Goal: Task Accomplishment & Management: Use online tool/utility

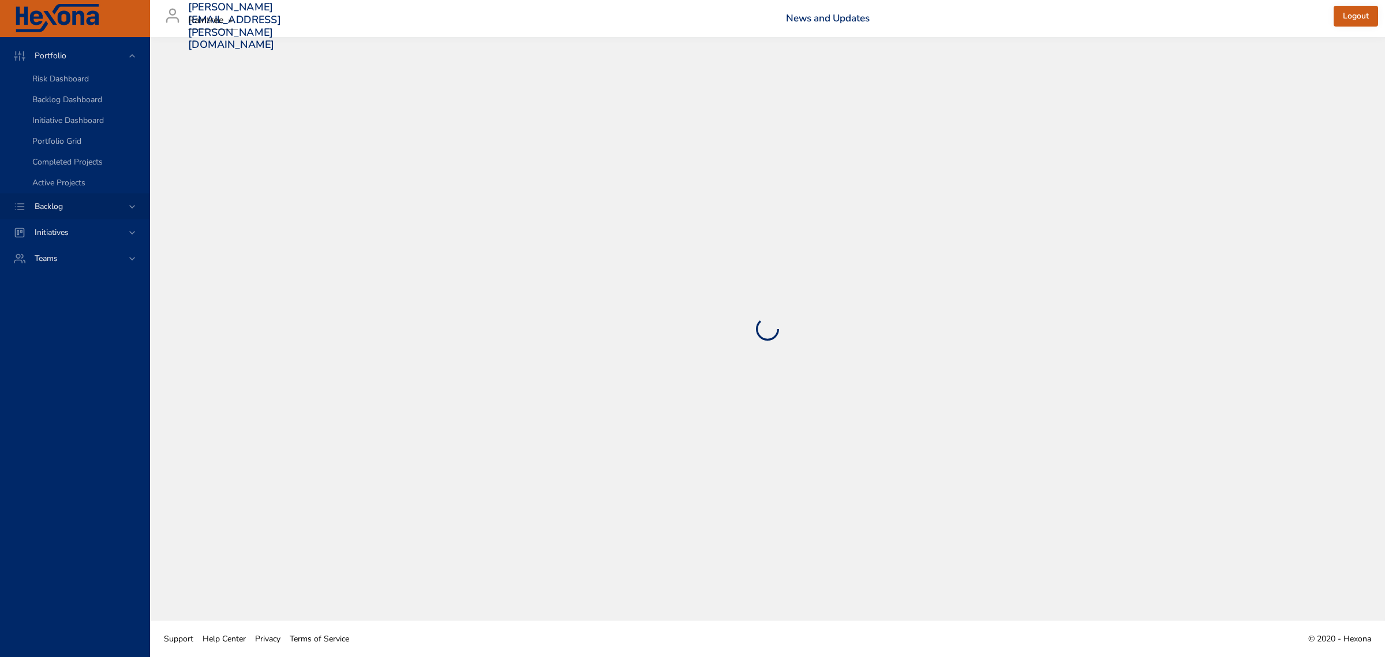
click at [130, 206] on icon at bounding box center [132, 206] width 6 height 3
click at [75, 107] on span "Backlog Details" at bounding box center [59, 104] width 55 height 11
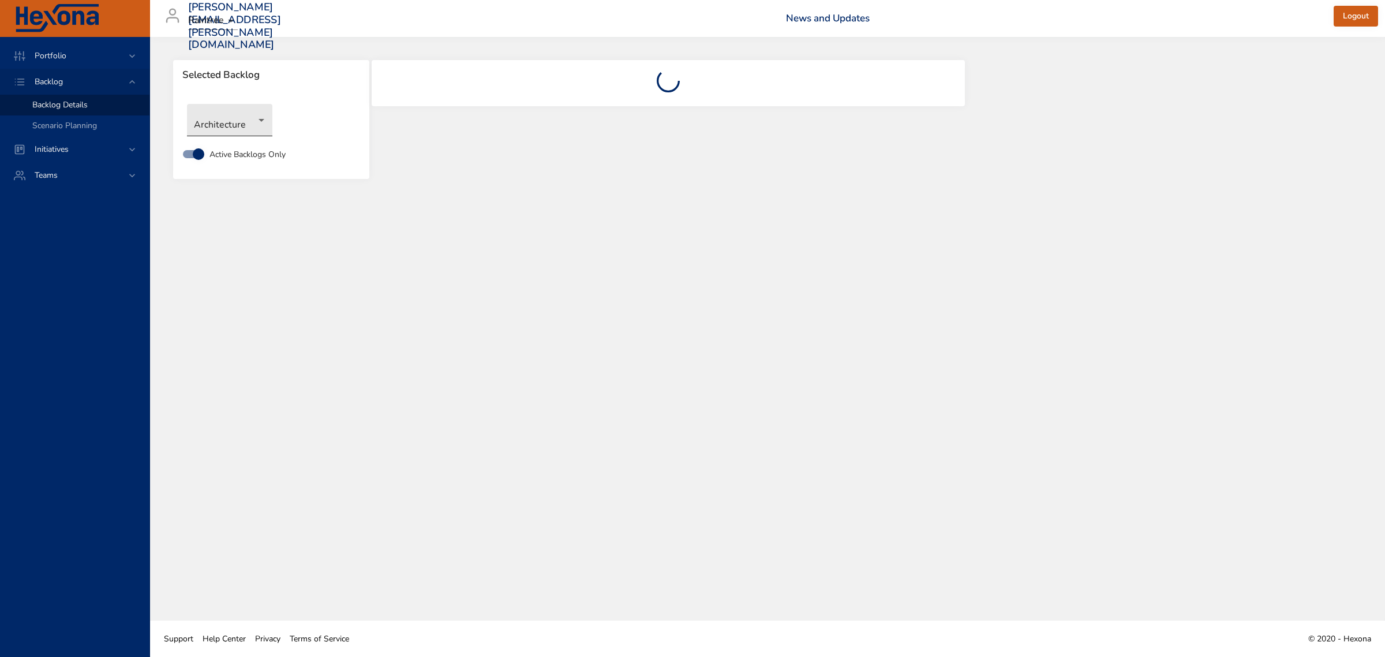
click at [259, 120] on body "Portfolio Backlog Backlog Details Scenario Planning Initiatives Teams [PERSON_N…" at bounding box center [692, 328] width 1385 height 657
click at [247, 351] on li "Revenue Cycle" at bounding box center [246, 348] width 118 height 19
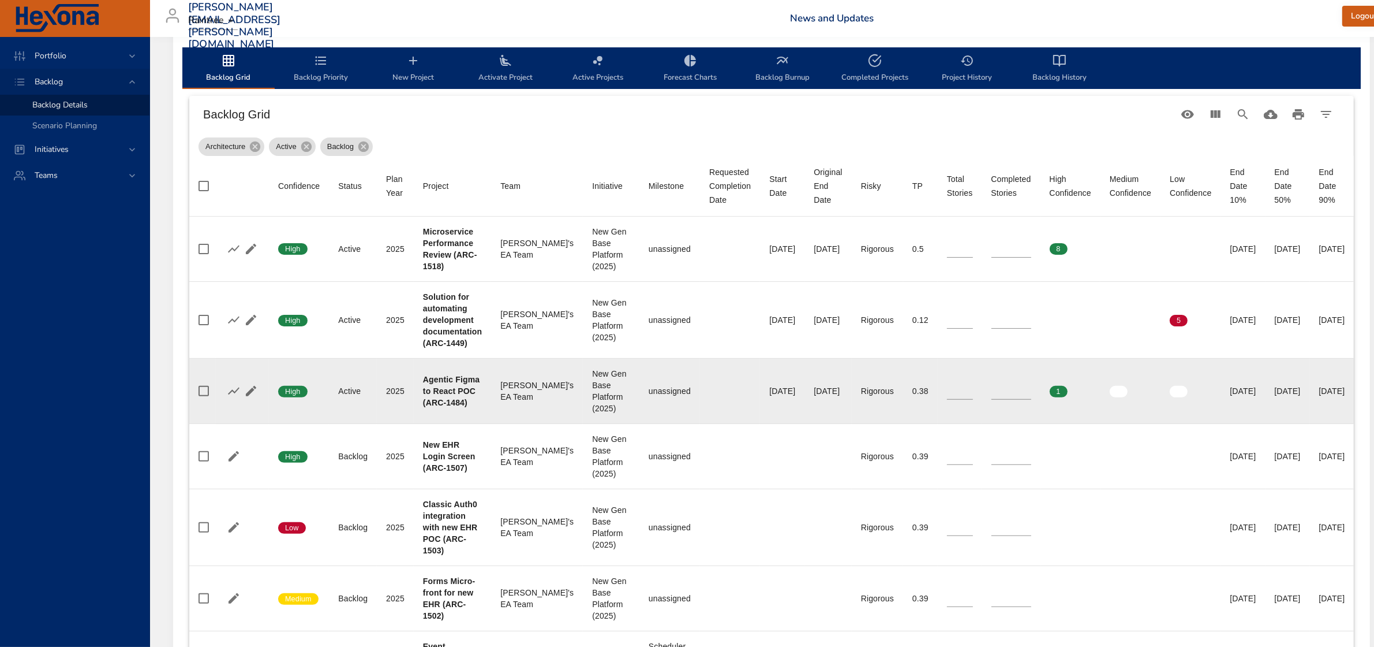
scroll to position [361, 0]
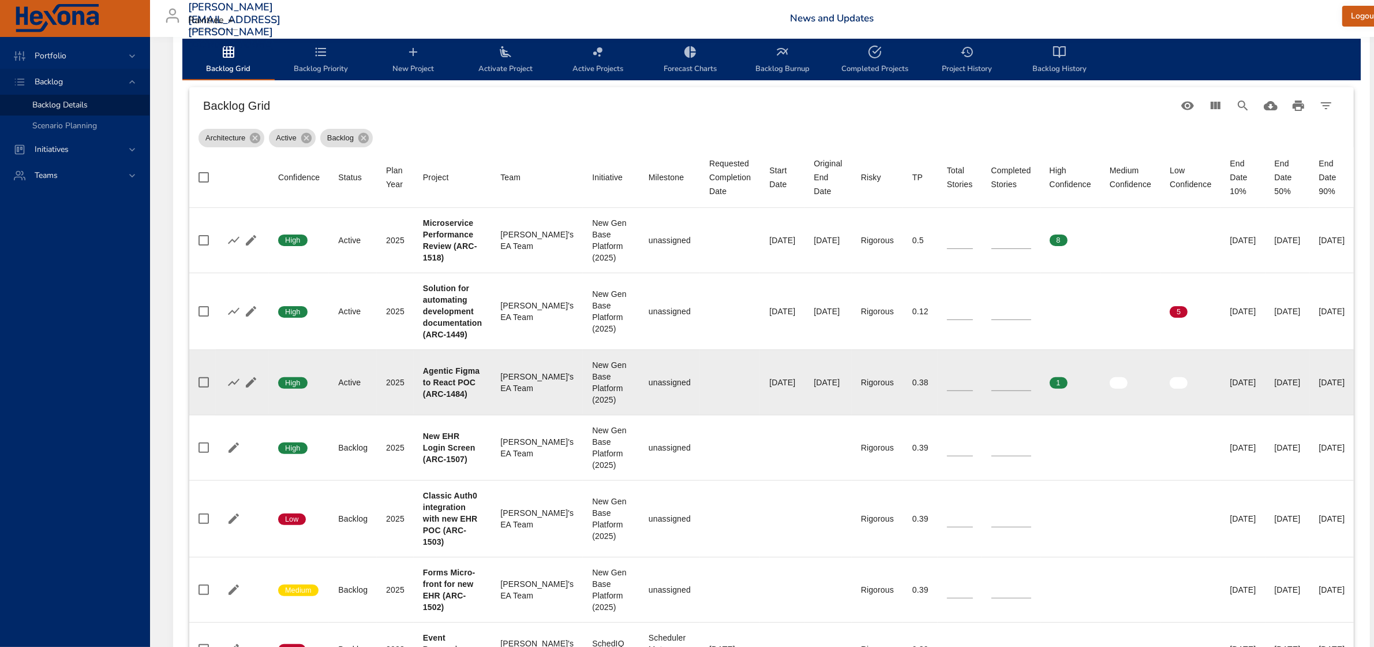
type input "*"
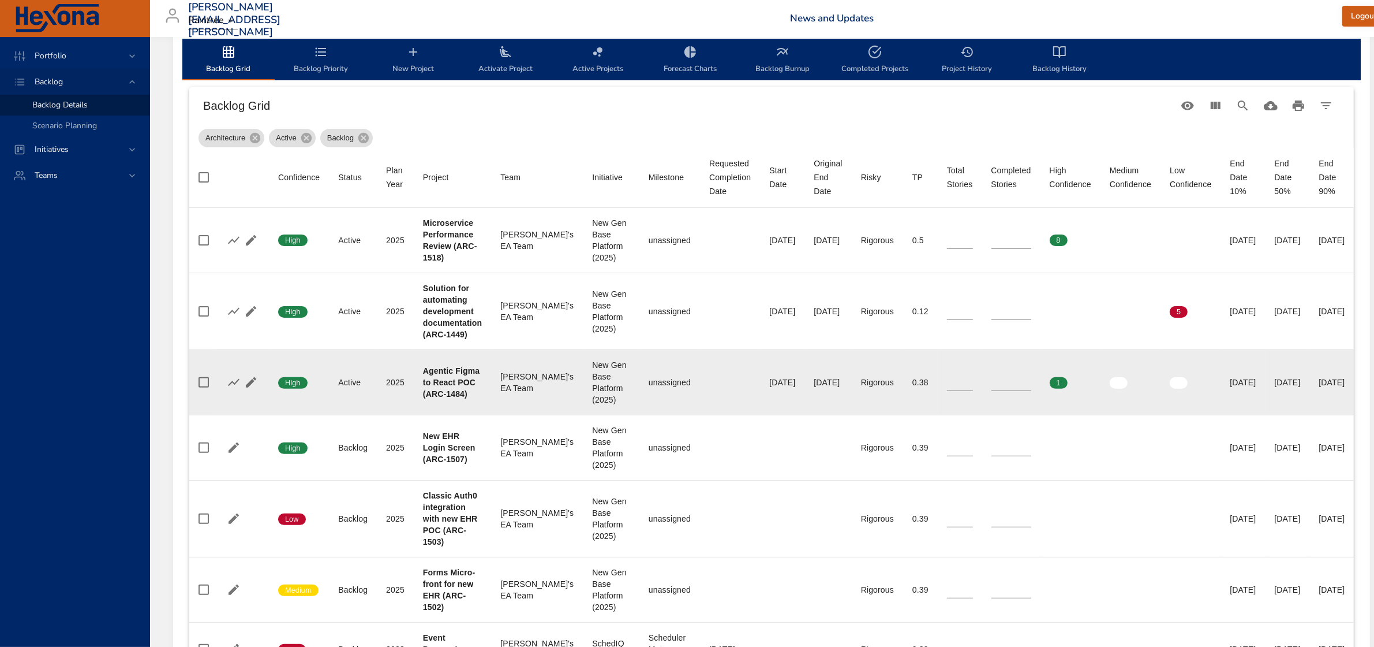
type input "*"
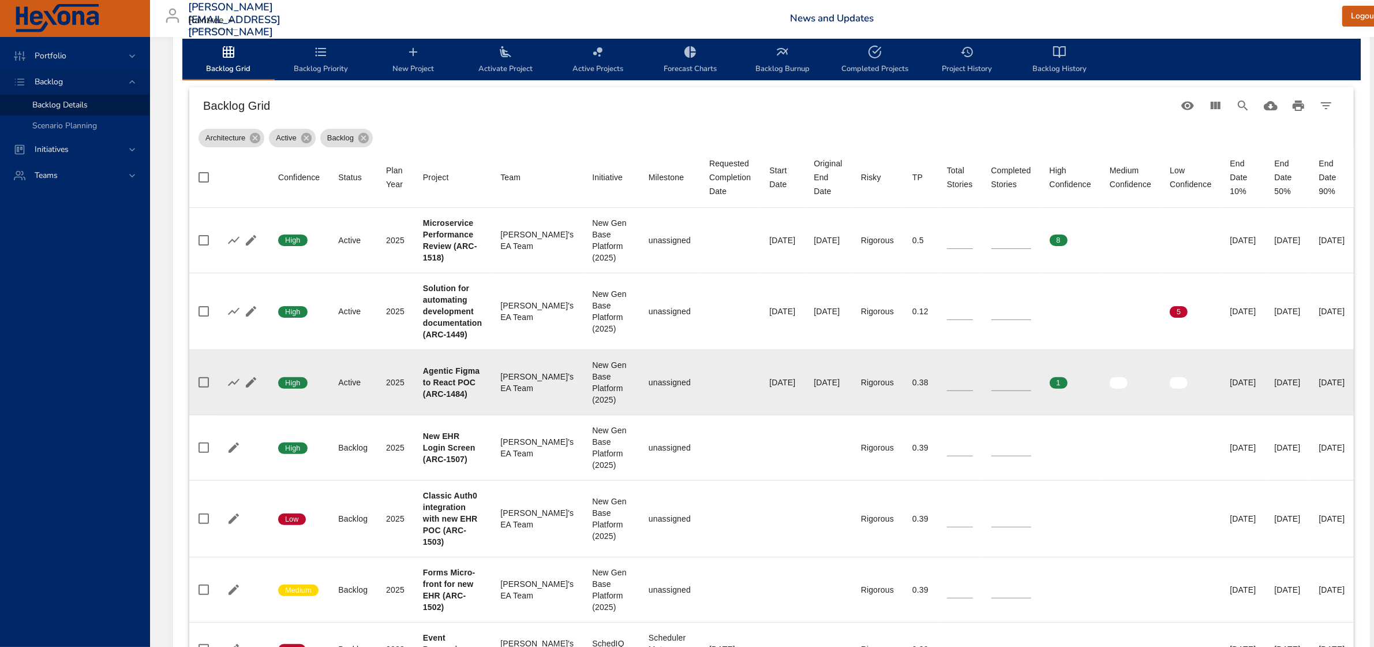
type input "*"
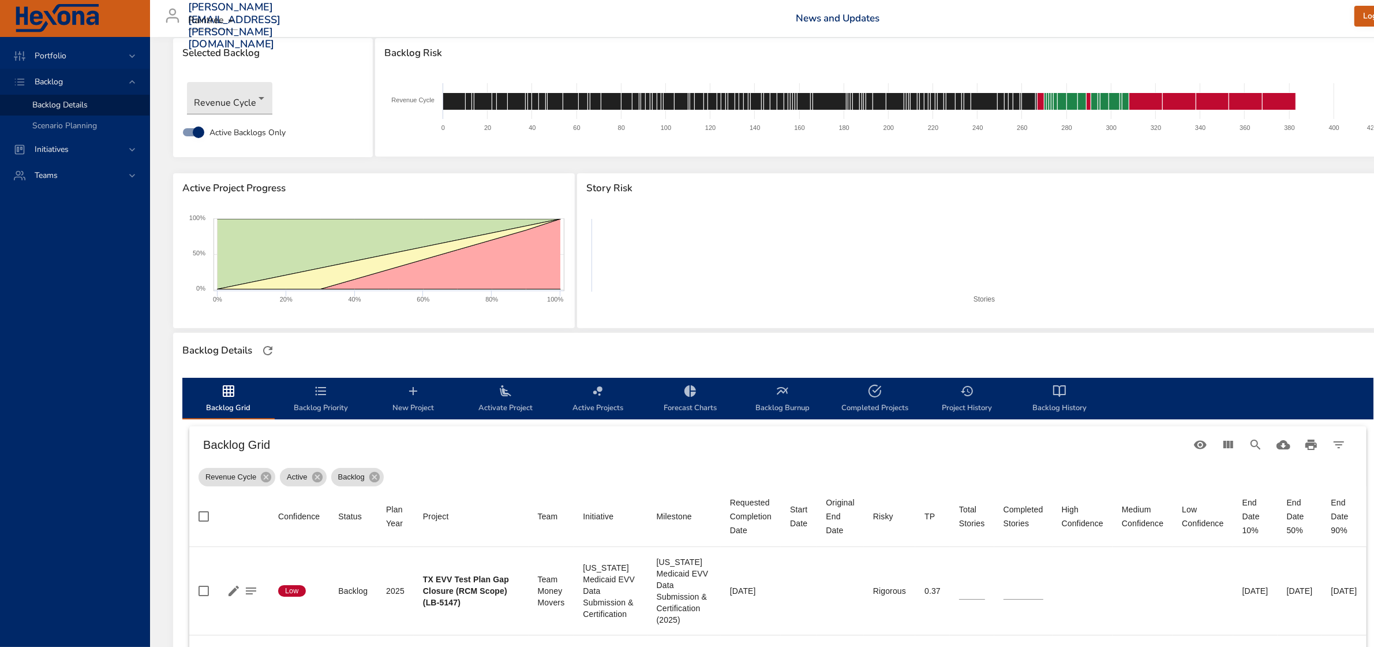
scroll to position [0, 0]
